Goal: Register for event/course

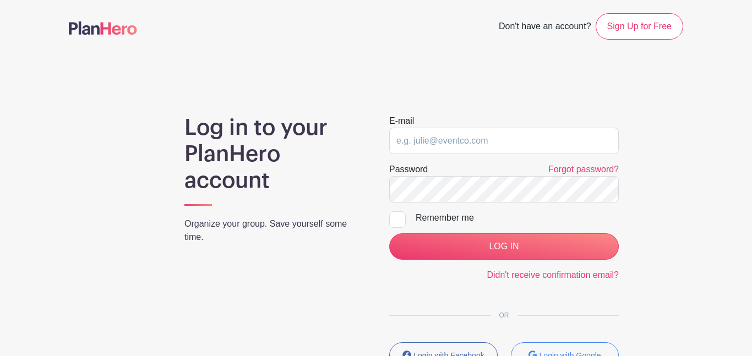
scroll to position [90, 0]
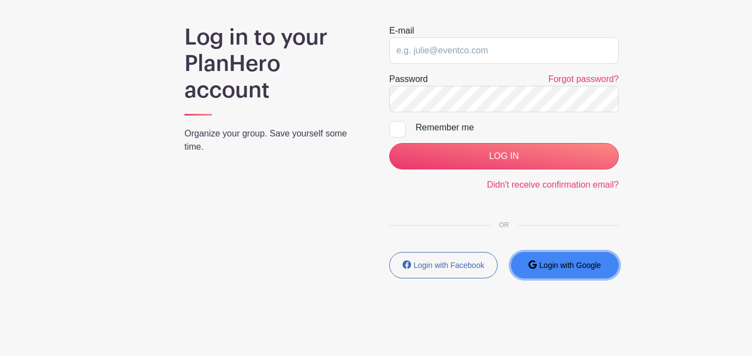
click at [553, 271] on button "Login with Google" at bounding box center [565, 265] width 108 height 26
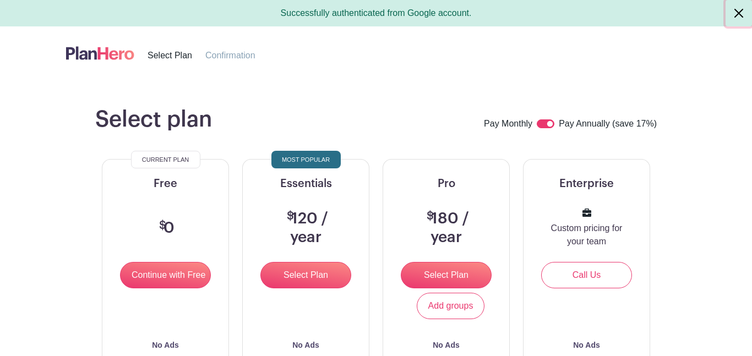
click at [733, 4] on button "Close" at bounding box center [739, 13] width 26 height 26
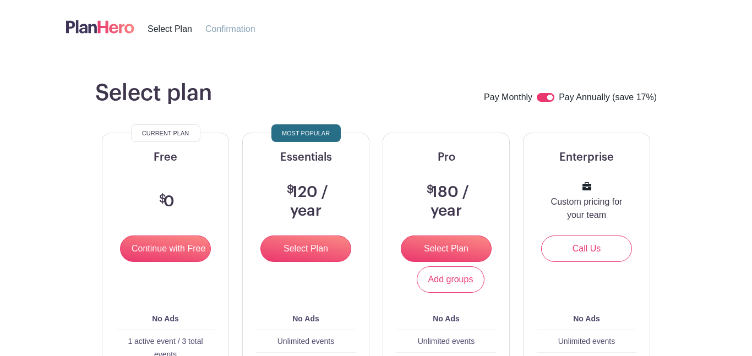
click at [81, 28] on img at bounding box center [100, 27] width 68 height 18
click at [96, 28] on img at bounding box center [100, 27] width 68 height 18
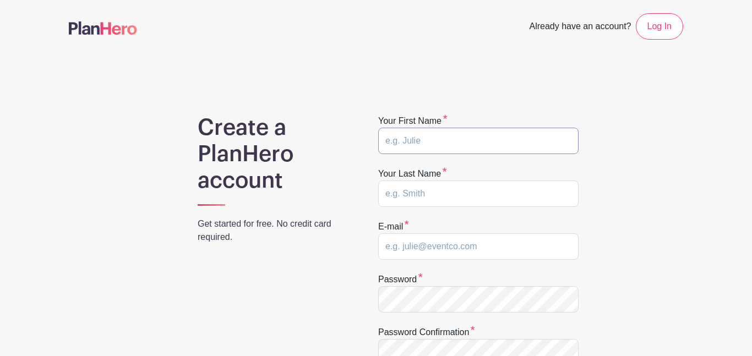
click at [410, 133] on input "text" at bounding box center [478, 141] width 200 height 26
type input "destiny"
click at [415, 189] on input "text" at bounding box center [478, 194] width 200 height 26
type input "reeder"
click at [454, 256] on input "email" at bounding box center [478, 246] width 200 height 26
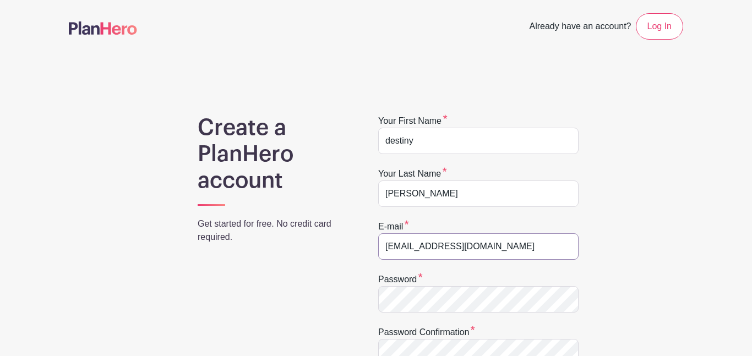
type input "destinyreeder@greenvilleschools.us"
click at [655, 301] on div "Create a PlanHero account Get started for free. No credit card required. Your f…" at bounding box center [376, 363] width 615 height 496
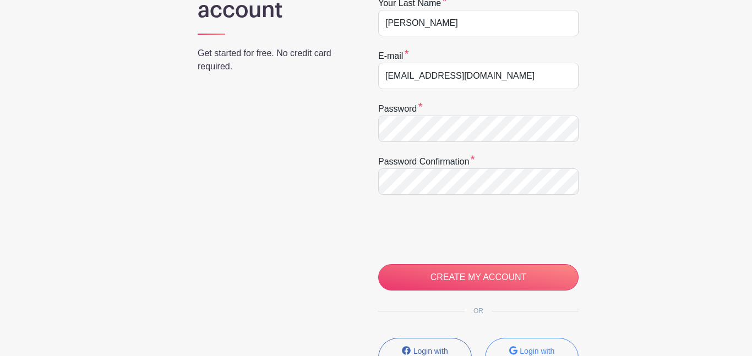
scroll to position [175, 0]
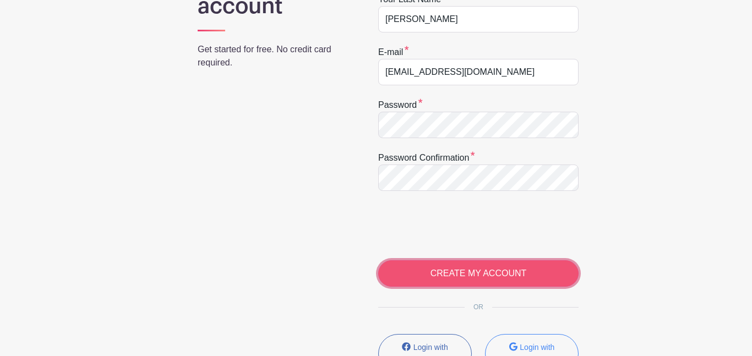
click at [427, 279] on input "CREATE MY ACCOUNT" at bounding box center [478, 273] width 200 height 26
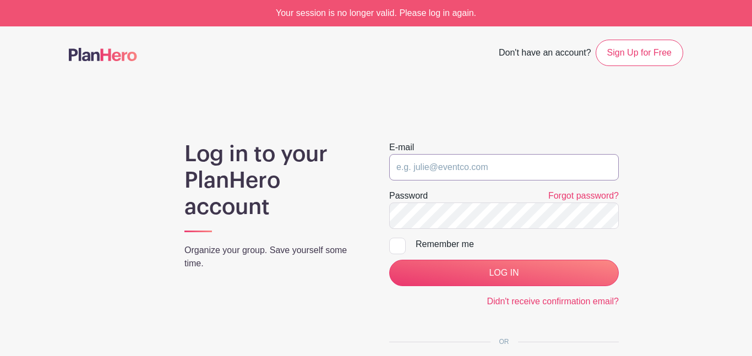
click at [441, 173] on input "email" at bounding box center [504, 167] width 230 height 26
type input "[EMAIL_ADDRESS][DOMAIN_NAME]"
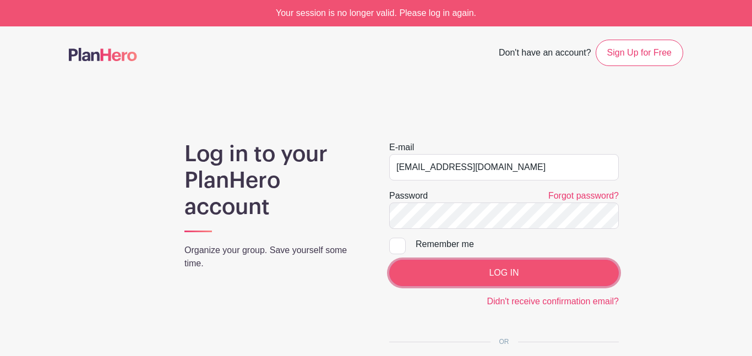
click at [471, 279] on input "LOG IN" at bounding box center [504, 273] width 230 height 26
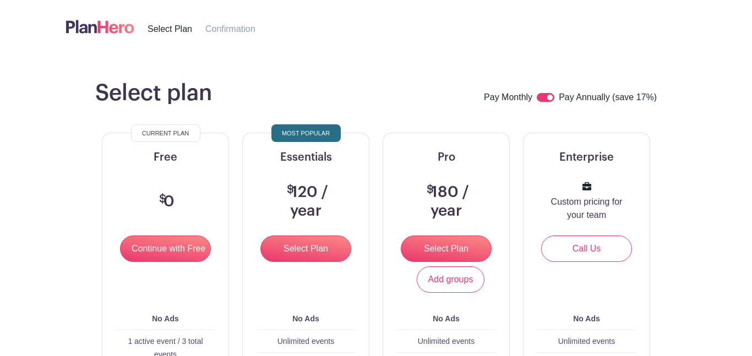
scroll to position [32, 0]
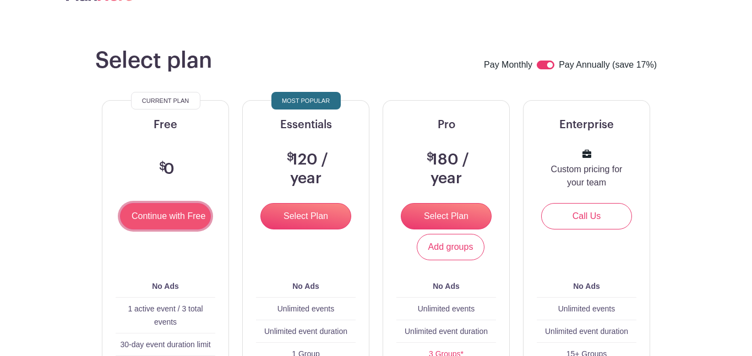
click at [163, 217] on input "Continue with Free" at bounding box center [165, 216] width 91 height 26
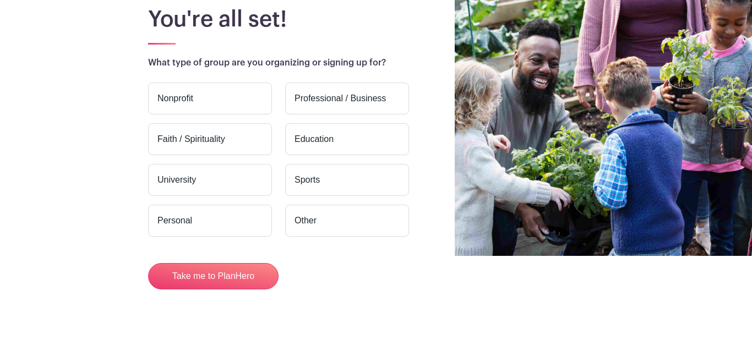
scroll to position [101, 0]
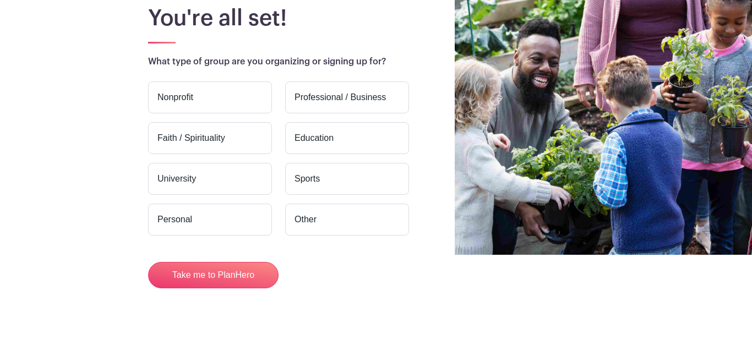
click at [332, 128] on label "Education" at bounding box center [347, 138] width 124 height 32
click at [0, 0] on input "Education" at bounding box center [0, 0] width 0 height 0
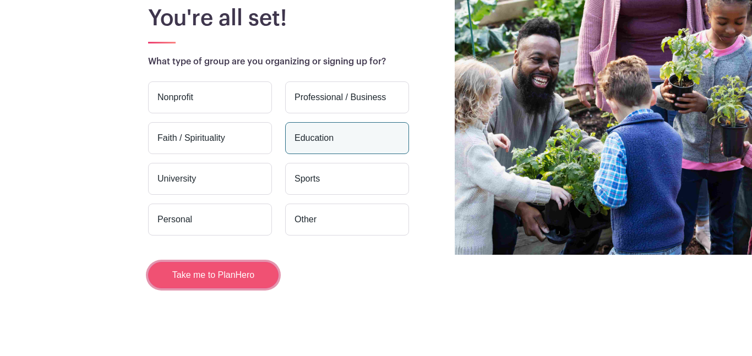
click at [204, 286] on button "Take me to PlanHero" at bounding box center [213, 275] width 131 height 26
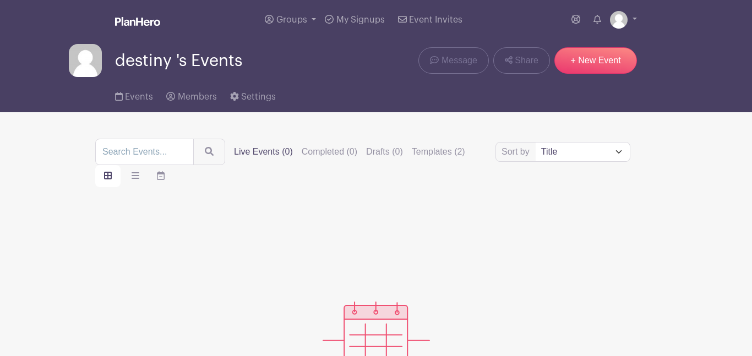
scroll to position [1, 0]
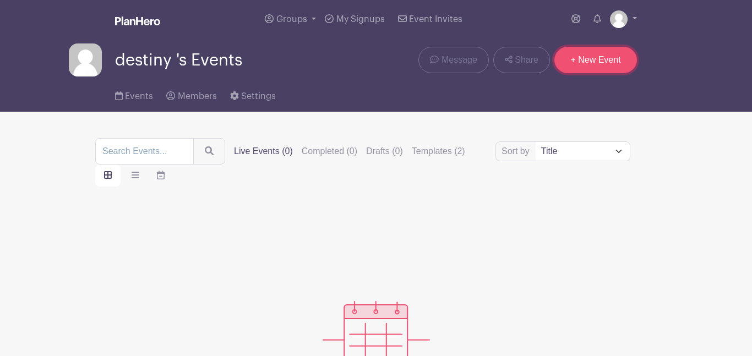
click at [586, 59] on link "+ New Event" at bounding box center [596, 60] width 83 height 26
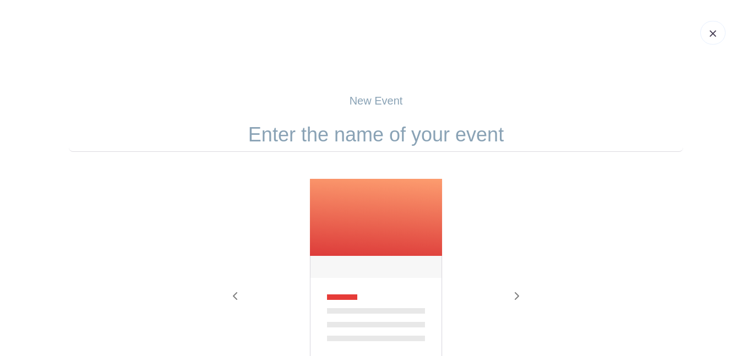
click at [715, 46] on header at bounding box center [376, 33] width 752 height 66
click at [713, 42] on link at bounding box center [712, 33] width 25 height 24
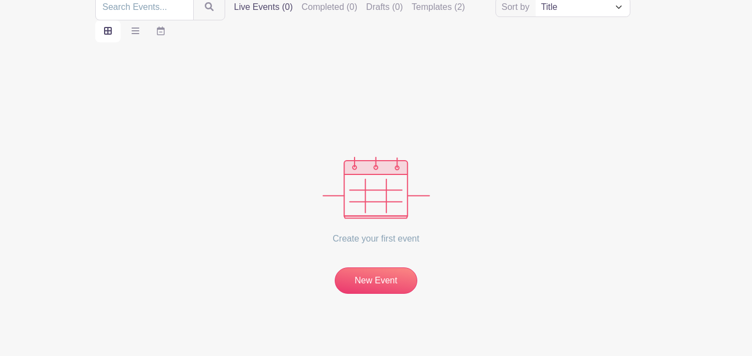
scroll to position [153, 0]
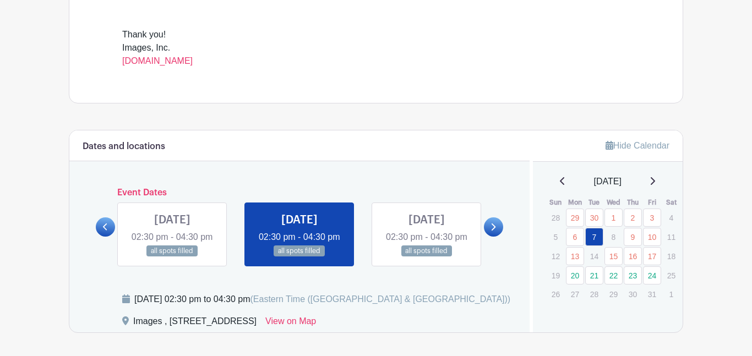
scroll to position [511, 0]
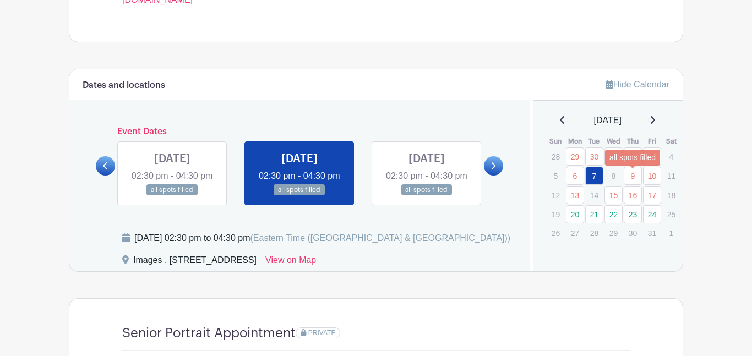
click at [634, 180] on link "9" at bounding box center [633, 176] width 18 height 18
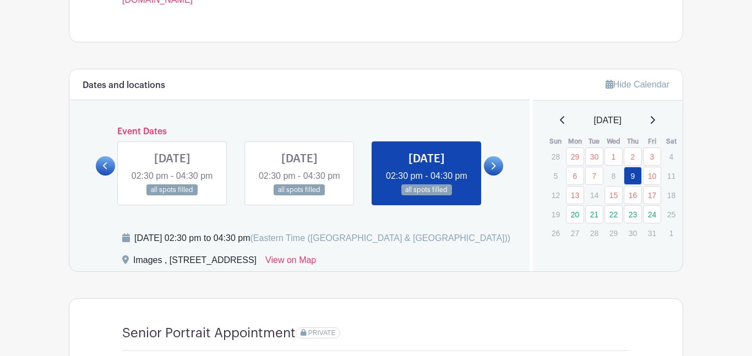
click at [560, 124] on icon at bounding box center [563, 120] width 6 height 9
click at [655, 119] on icon at bounding box center [653, 120] width 6 height 9
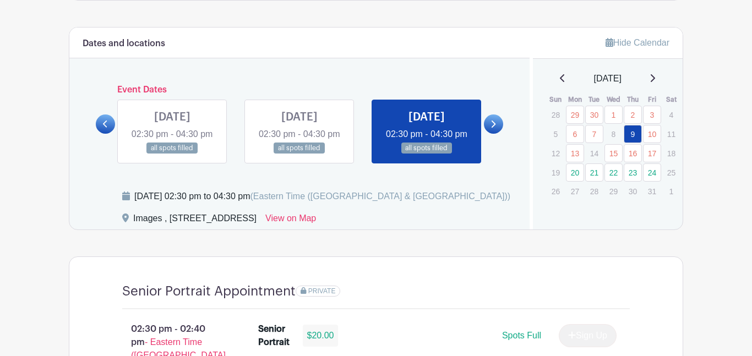
scroll to position [552, 0]
click at [488, 134] on link at bounding box center [493, 124] width 19 height 19
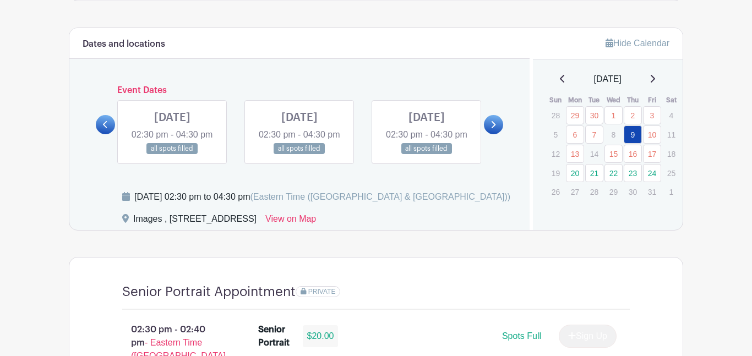
click at [487, 134] on link at bounding box center [493, 124] width 19 height 19
click at [427, 155] on link at bounding box center [427, 155] width 0 height 0
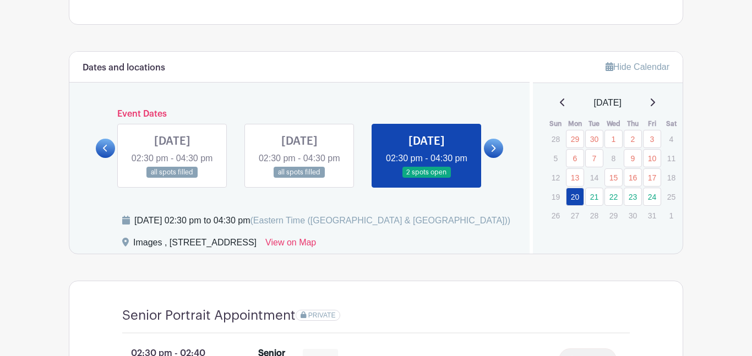
scroll to position [534, 0]
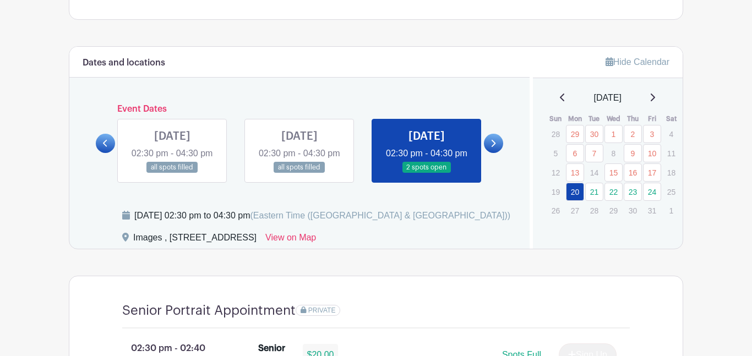
click at [654, 100] on icon at bounding box center [653, 97] width 6 height 9
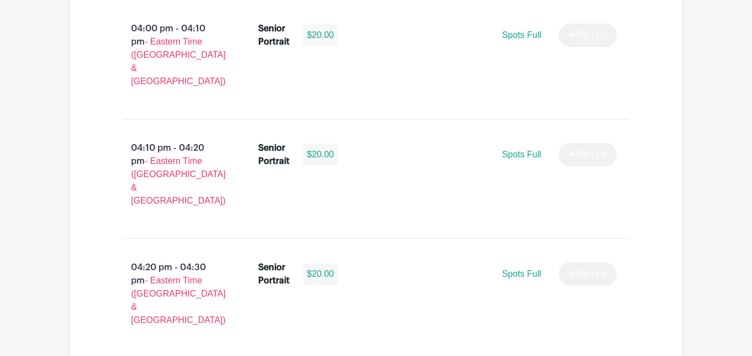
scroll to position [1928, 0]
select select "3950"
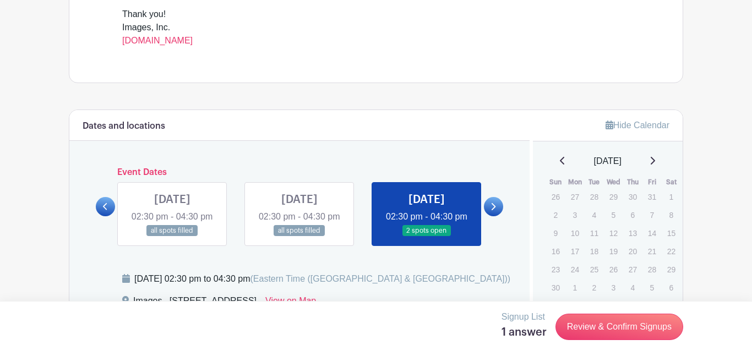
scroll to position [473, 0]
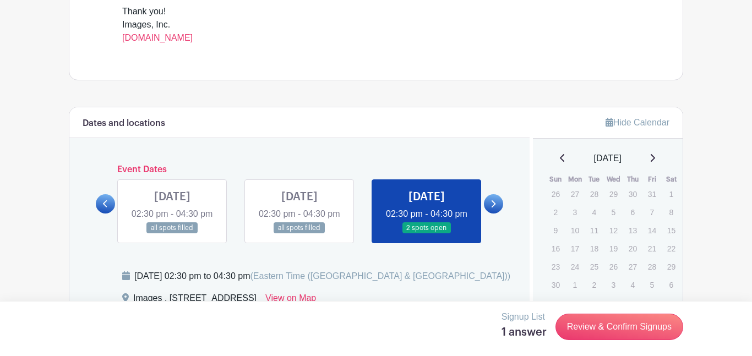
click at [552, 157] on div "[DATE]" at bounding box center [608, 158] width 124 height 13
click at [560, 161] on icon at bounding box center [563, 158] width 6 height 9
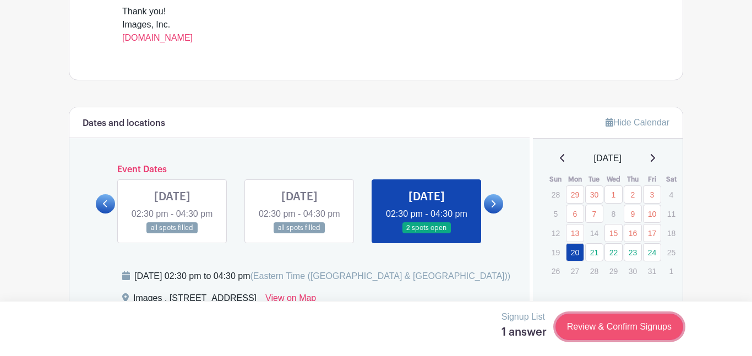
click at [650, 328] on link "Review & Confirm Signups" at bounding box center [620, 327] width 128 height 26
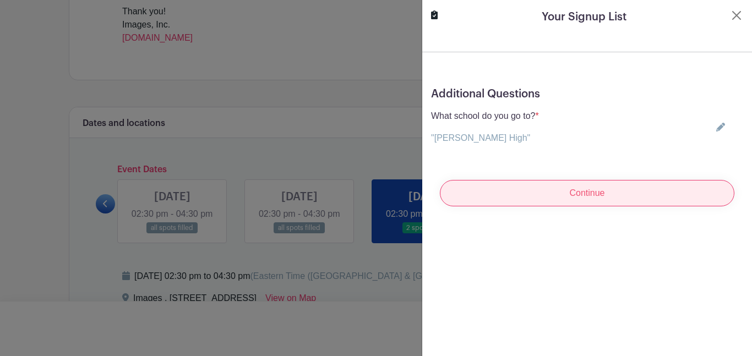
click at [497, 183] on input "Continue" at bounding box center [587, 193] width 295 height 26
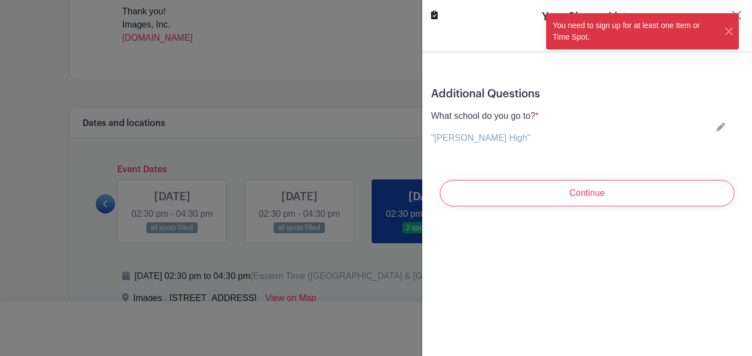
click at [604, 61] on form "Additional Questions What school do you go to? * "[PERSON_NAME] High" Choose yo…" at bounding box center [587, 134] width 330 height 164
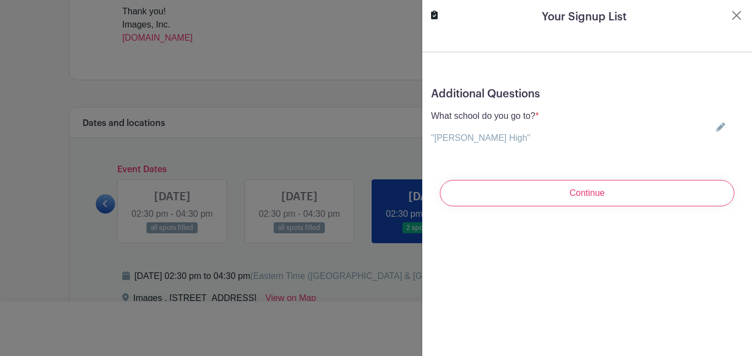
click at [724, 14] on div "Your Signup List" at bounding box center [587, 17] width 312 height 17
click at [729, 15] on div "Your Signup List" at bounding box center [587, 17] width 312 height 17
click at [736, 15] on button "Close" at bounding box center [736, 15] width 13 height 13
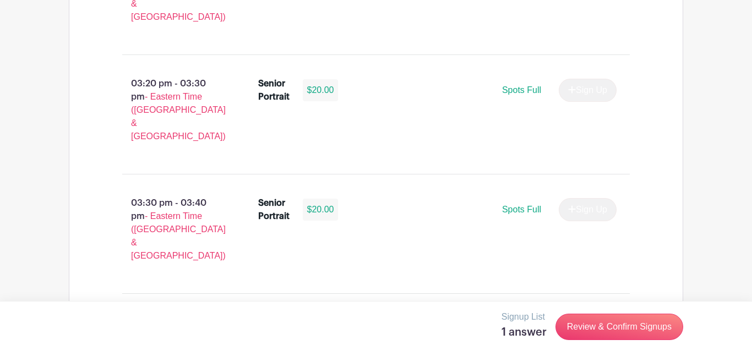
scroll to position [1395, 0]
click at [508, 317] on select "This Date Select Dates" at bounding box center [506, 330] width 88 height 26
click at [462, 317] on select "This Date Select Dates" at bounding box center [506, 330] width 88 height 26
click at [495, 317] on select "This Date Select Dates" at bounding box center [506, 330] width 88 height 26
select select "select_dates"
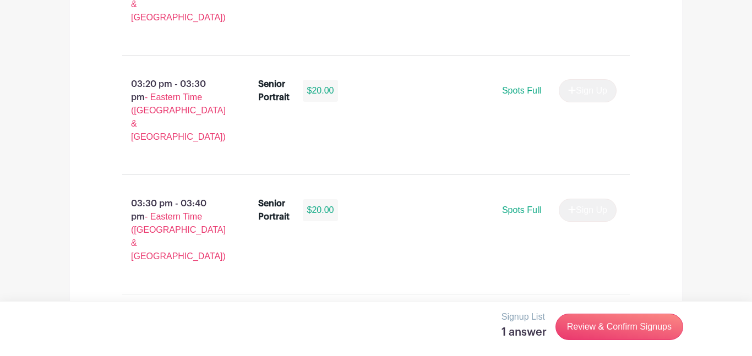
click at [462, 317] on select "This Date Select Dates" at bounding box center [506, 330] width 88 height 26
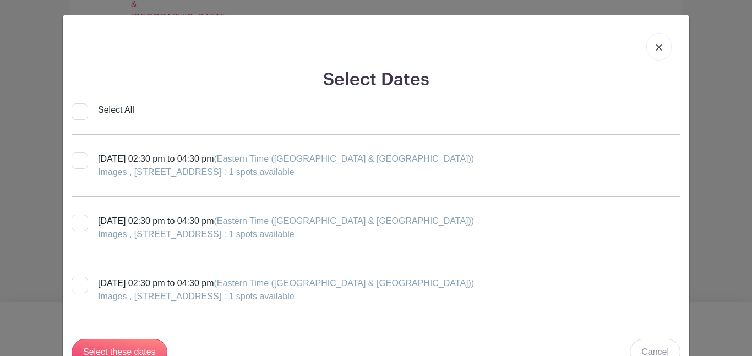
scroll to position [0, 0]
click at [656, 44] on link at bounding box center [658, 48] width 25 height 28
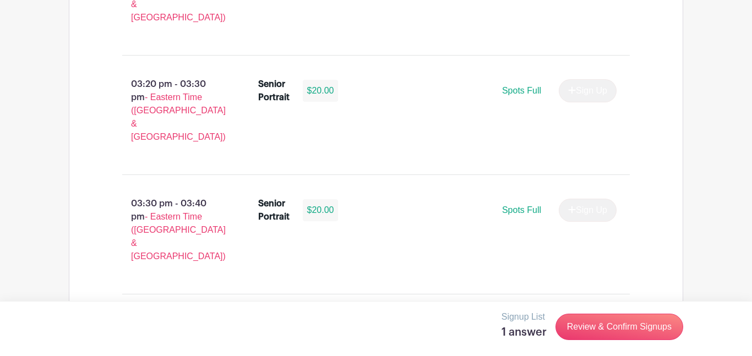
click at [532, 317] on select "This Date Select Dates" at bounding box center [506, 330] width 88 height 26
click at [462, 317] on select "This Date Select Dates" at bounding box center [506, 330] width 88 height 26
click at [502, 317] on select "This Date Select Dates" at bounding box center [506, 330] width 88 height 26
click at [412, 232] on div "02:30 pm - 02:40 pm - Eastern Time ([GEOGRAPHIC_DATA] & [GEOGRAPHIC_DATA]) Seni…" at bounding box center [376, 179] width 561 height 1425
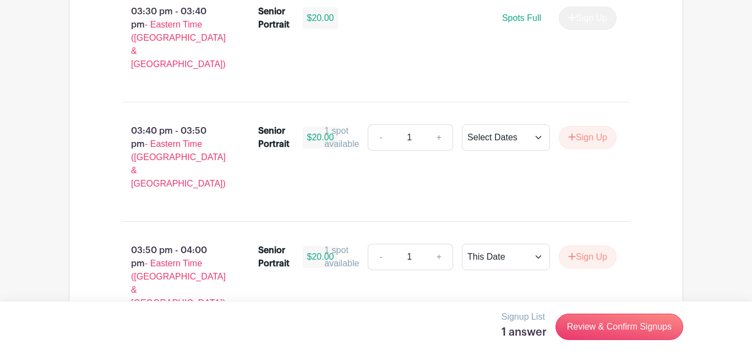
scroll to position [1602, 0]
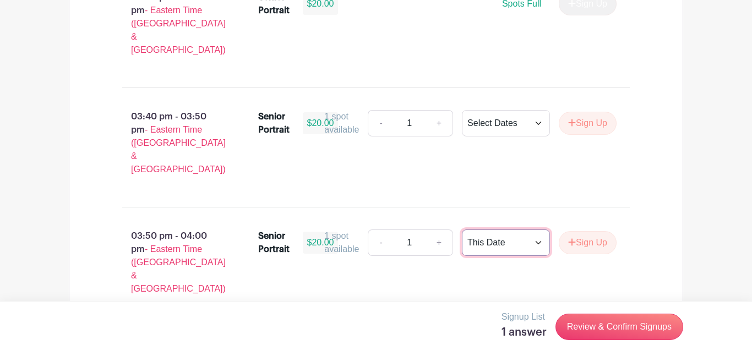
click at [505, 230] on select "This Date Select Dates" at bounding box center [506, 243] width 88 height 26
click at [462, 230] on select "This Date Select Dates" at bounding box center [506, 243] width 88 height 26
click at [584, 350] on div "Signup List 1 answer Review & Confirm Signups" at bounding box center [376, 328] width 752 height 55
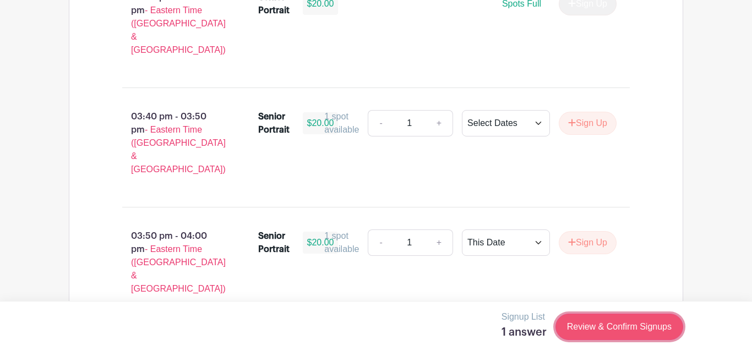
click at [574, 340] on link "Review & Confirm Signups" at bounding box center [620, 327] width 128 height 26
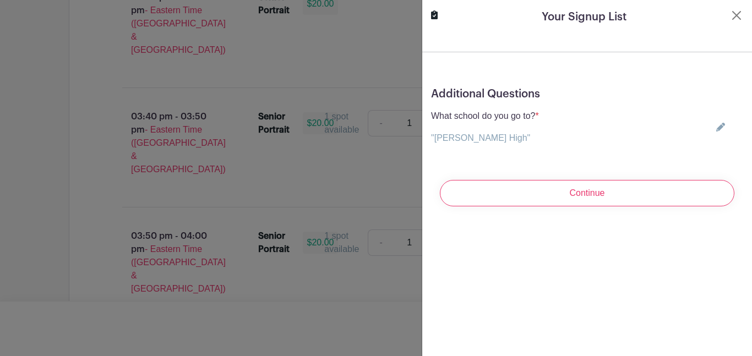
click at [630, 206] on div "Continue" at bounding box center [587, 193] width 312 height 44
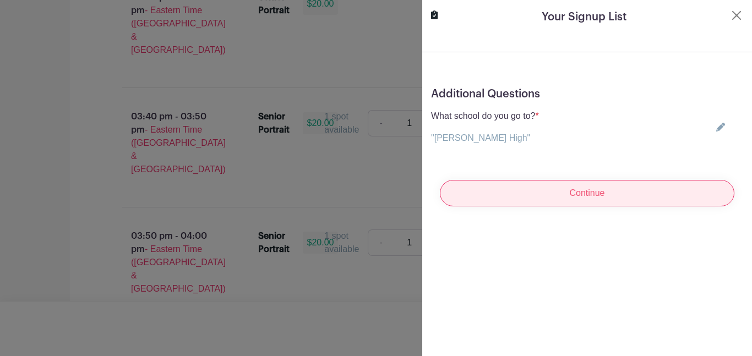
click at [611, 196] on input "Continue" at bounding box center [587, 193] width 295 height 26
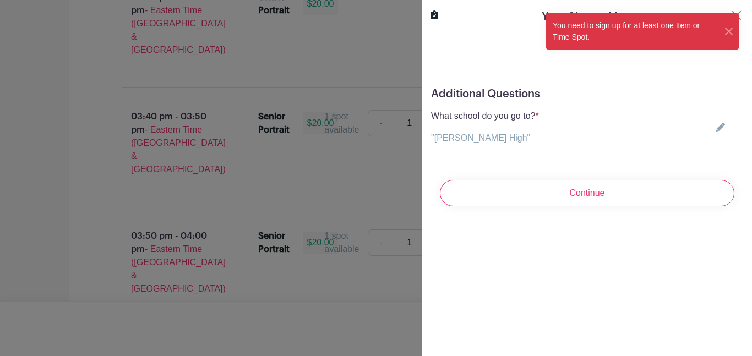
click at [732, 15] on div "You need to sign up for at least one Item or Time Spot." at bounding box center [642, 31] width 193 height 36
click at [738, 17] on div "You need to sign up for at least one Item or Time Spot." at bounding box center [642, 31] width 193 height 36
click at [731, 29] on button "Close" at bounding box center [729, 32] width 10 height 12
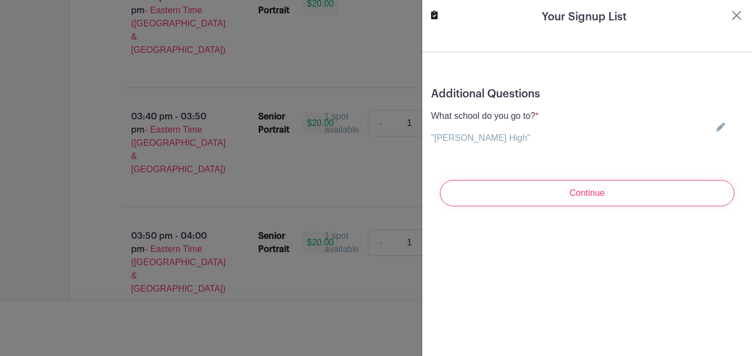
click at [732, 24] on div "Your Signup List" at bounding box center [587, 17] width 312 height 17
click at [732, 23] on div "Your Signup List" at bounding box center [587, 17] width 312 height 17
click at [736, 18] on button "Close" at bounding box center [736, 15] width 13 height 13
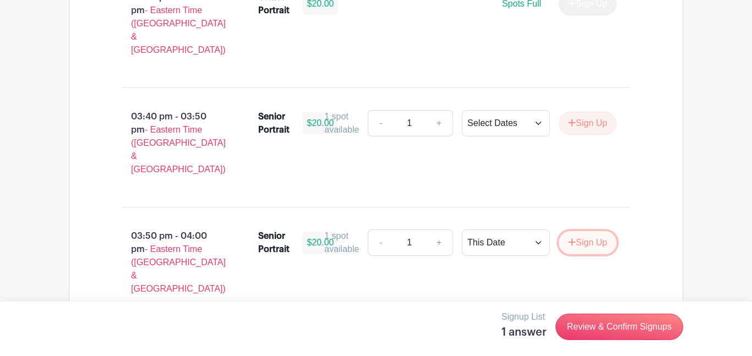
click at [586, 231] on button "Sign Up" at bounding box center [588, 242] width 58 height 23
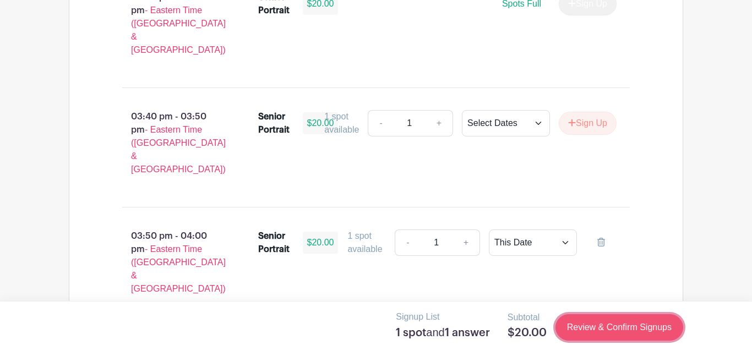
click at [654, 327] on link "Review & Confirm Signups" at bounding box center [620, 327] width 128 height 26
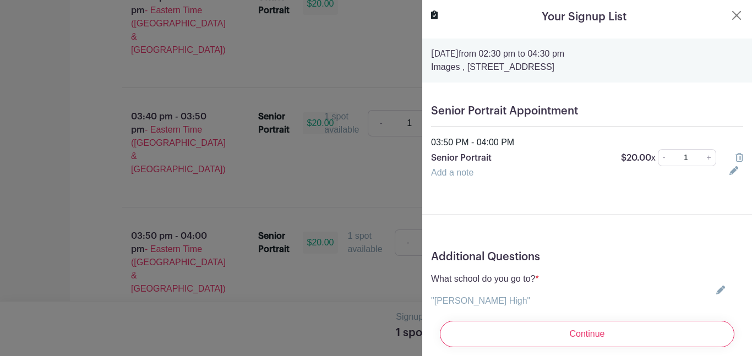
click at [654, 327] on input "Continue" at bounding box center [587, 334] width 295 height 26
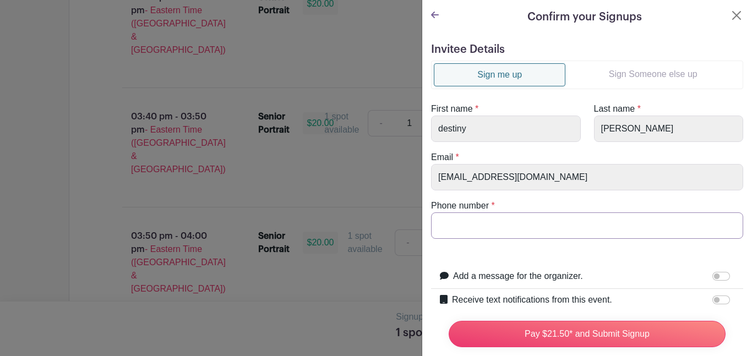
click at [453, 232] on input "Phone number" at bounding box center [587, 226] width 312 height 26
type input "8645843477"
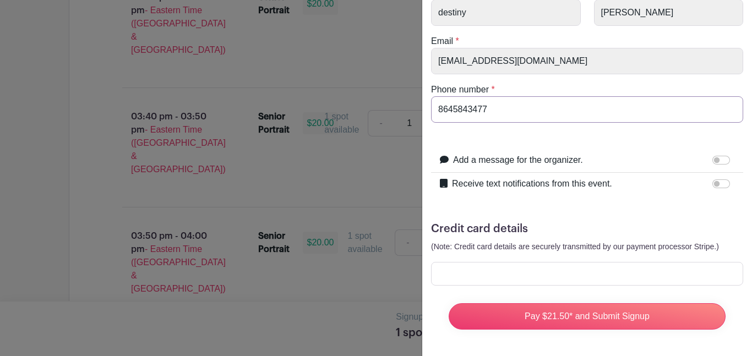
scroll to position [105, 0]
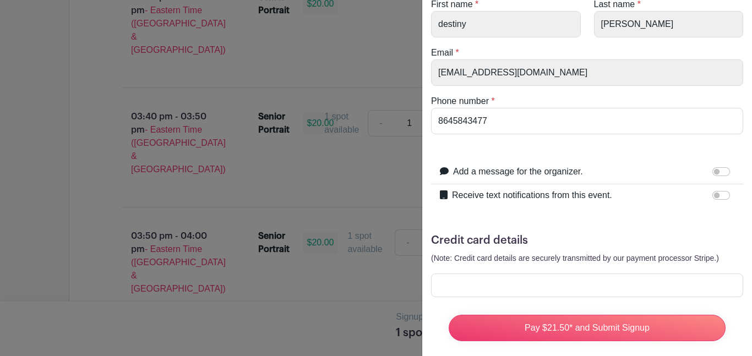
click at [488, 291] on div at bounding box center [587, 286] width 312 height 24
click at [6, 211] on div at bounding box center [376, 178] width 752 height 356
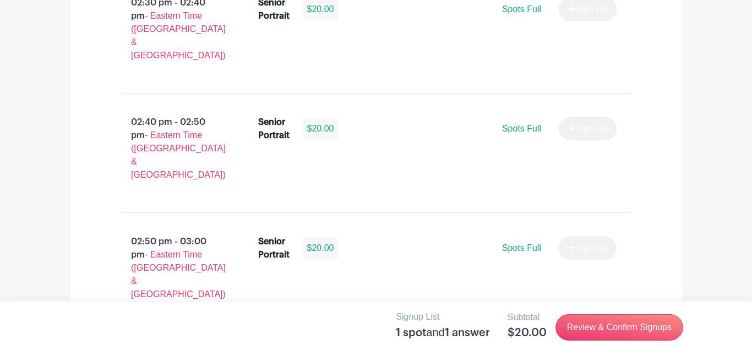
scroll to position [784, 0]
